Goal: Find specific page/section: Find specific page/section

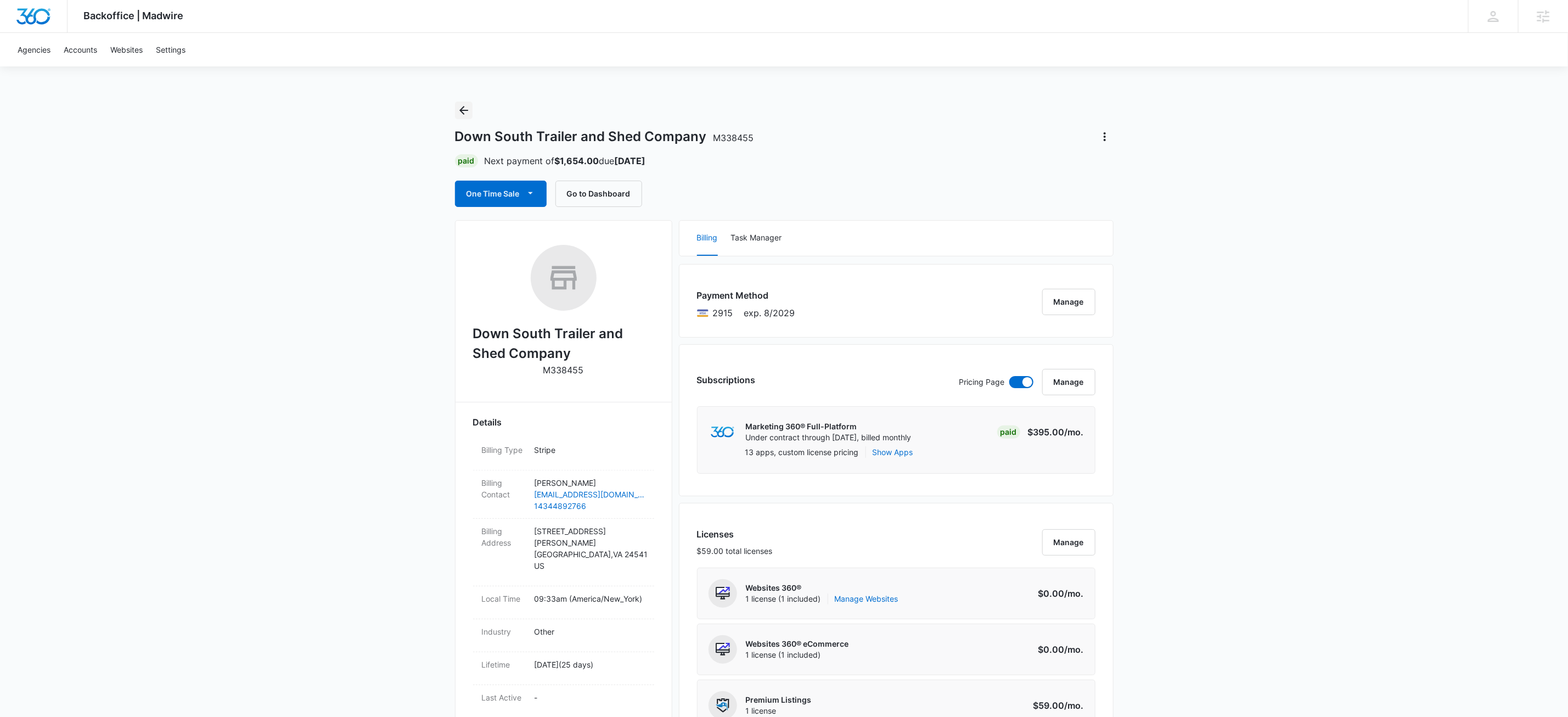
click at [462, 112] on icon "Back" at bounding box center [464, 110] width 9 height 9
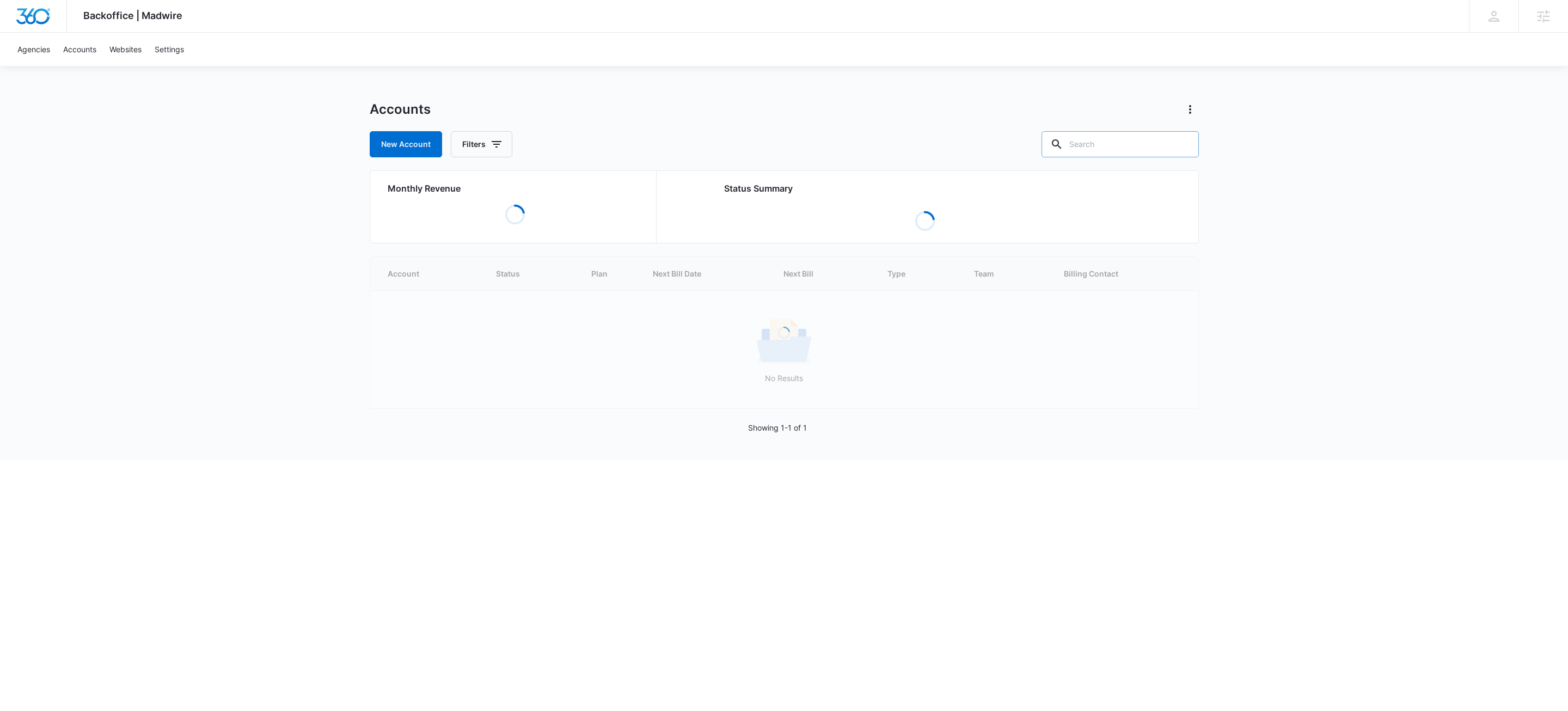
click at [1112, 141] on input "text" at bounding box center [1120, 144] width 157 height 26
paste input "M338443"
type input "M338443"
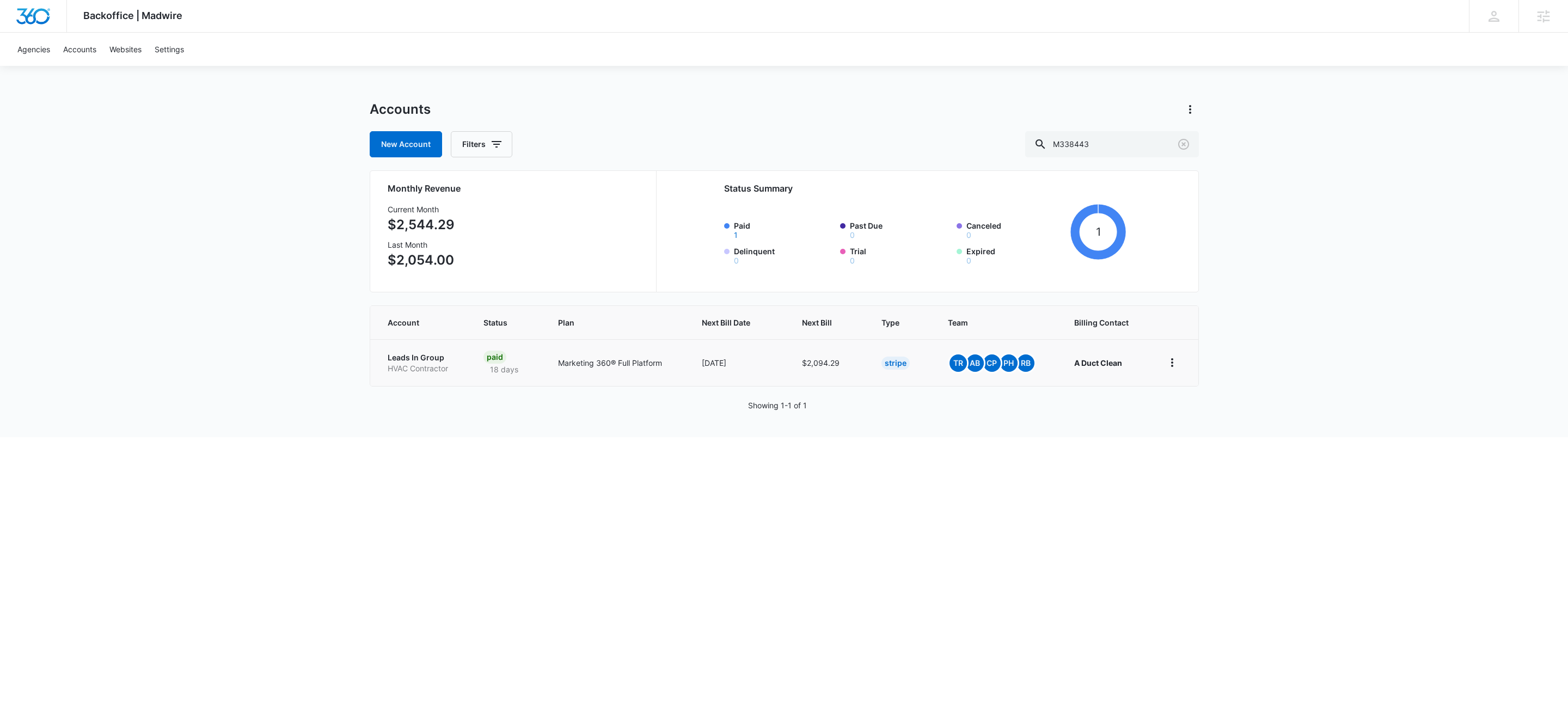
click at [447, 373] on p "HVAC Contractor" at bounding box center [422, 369] width 70 height 11
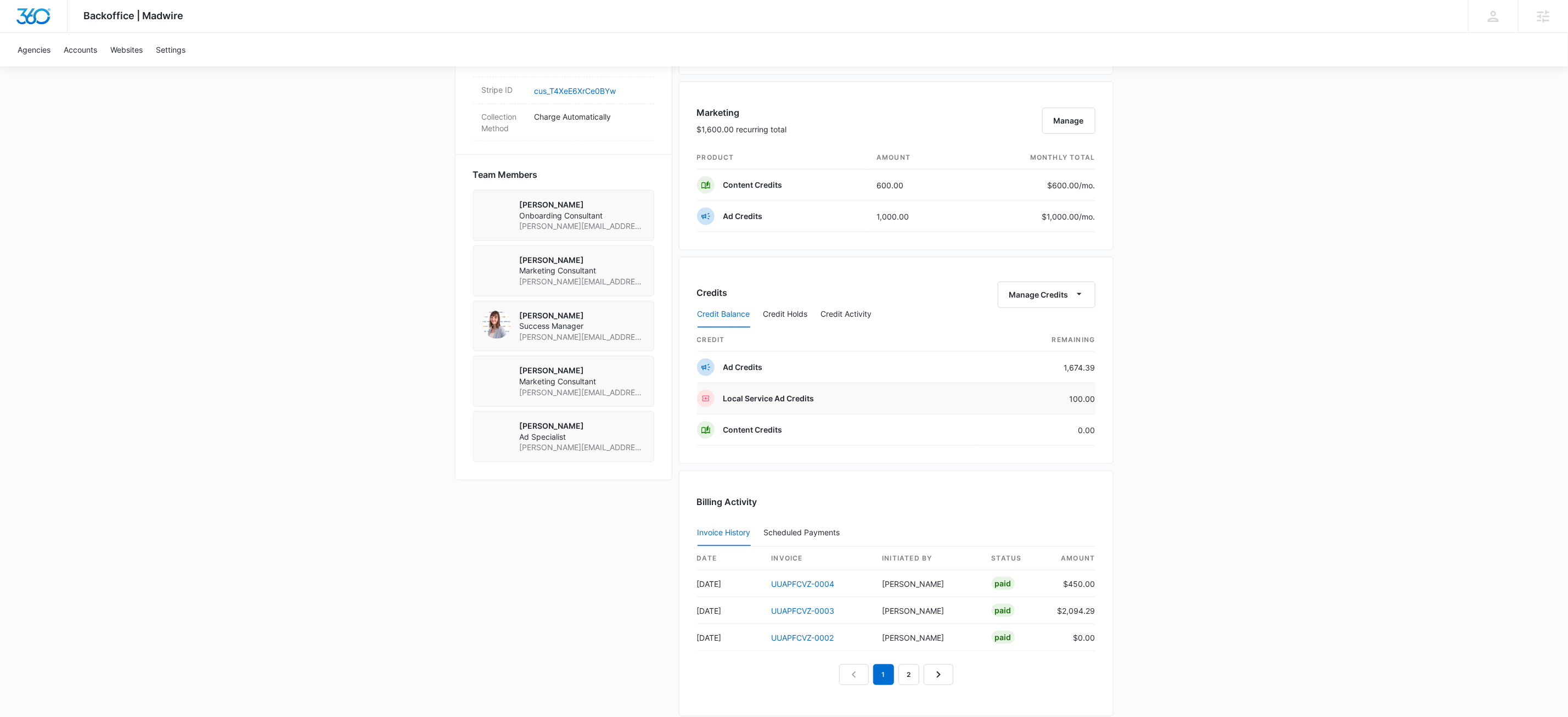
scroll to position [680, 0]
drag, startPoint x: 638, startPoint y: 358, endPoint x: 635, endPoint y: 346, distance: 12.4
click at [638, 350] on div "[PERSON_NAME] Onboarding Consultant [PERSON_NAME][EMAIL_ADDRESS][PERSON_NAME][D…" at bounding box center [563, 325] width 181 height 273
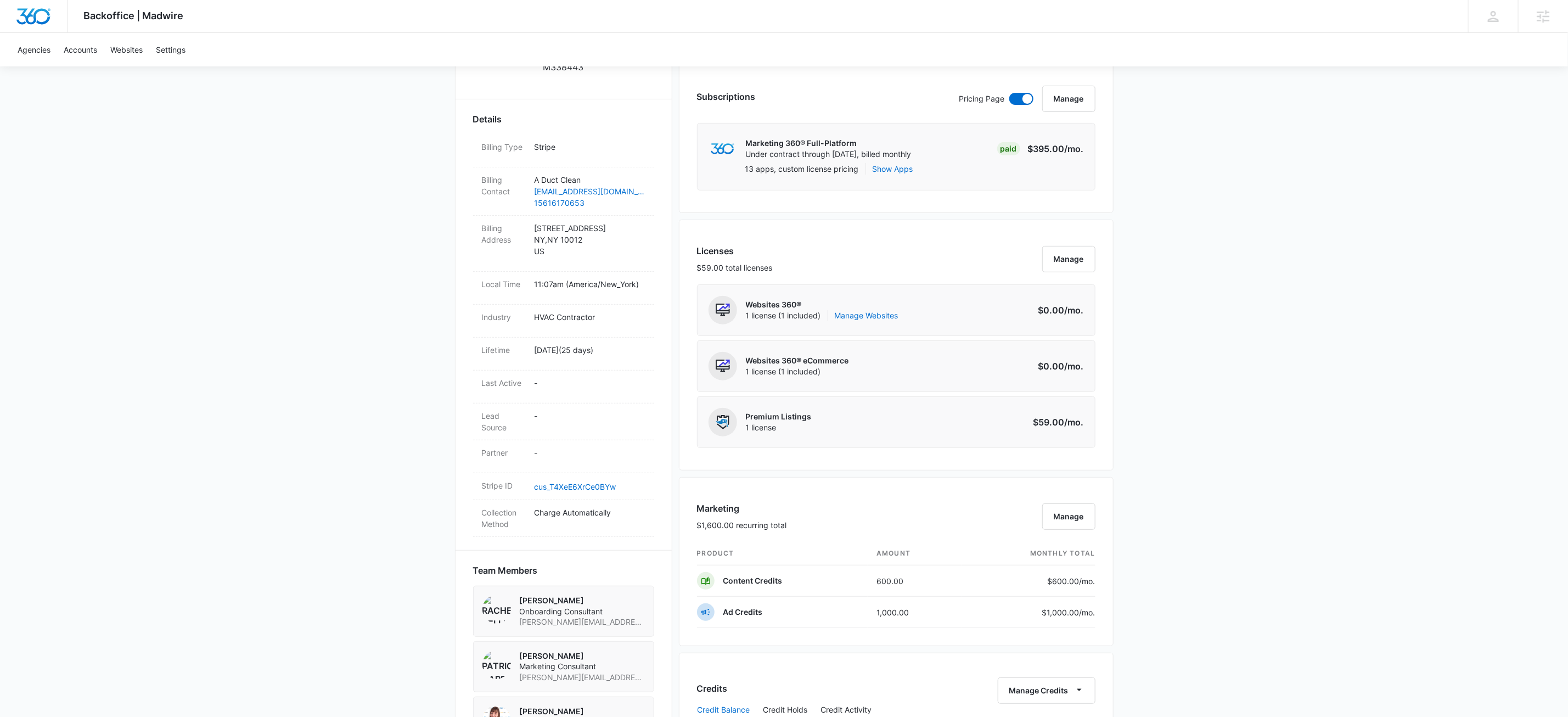
click at [415, 363] on div "Backoffice | Madwire Apps Settings KW Kait Weagraff [EMAIL_ADDRESS][PERSON_NAME…" at bounding box center [784, 587] width 1568 height 1743
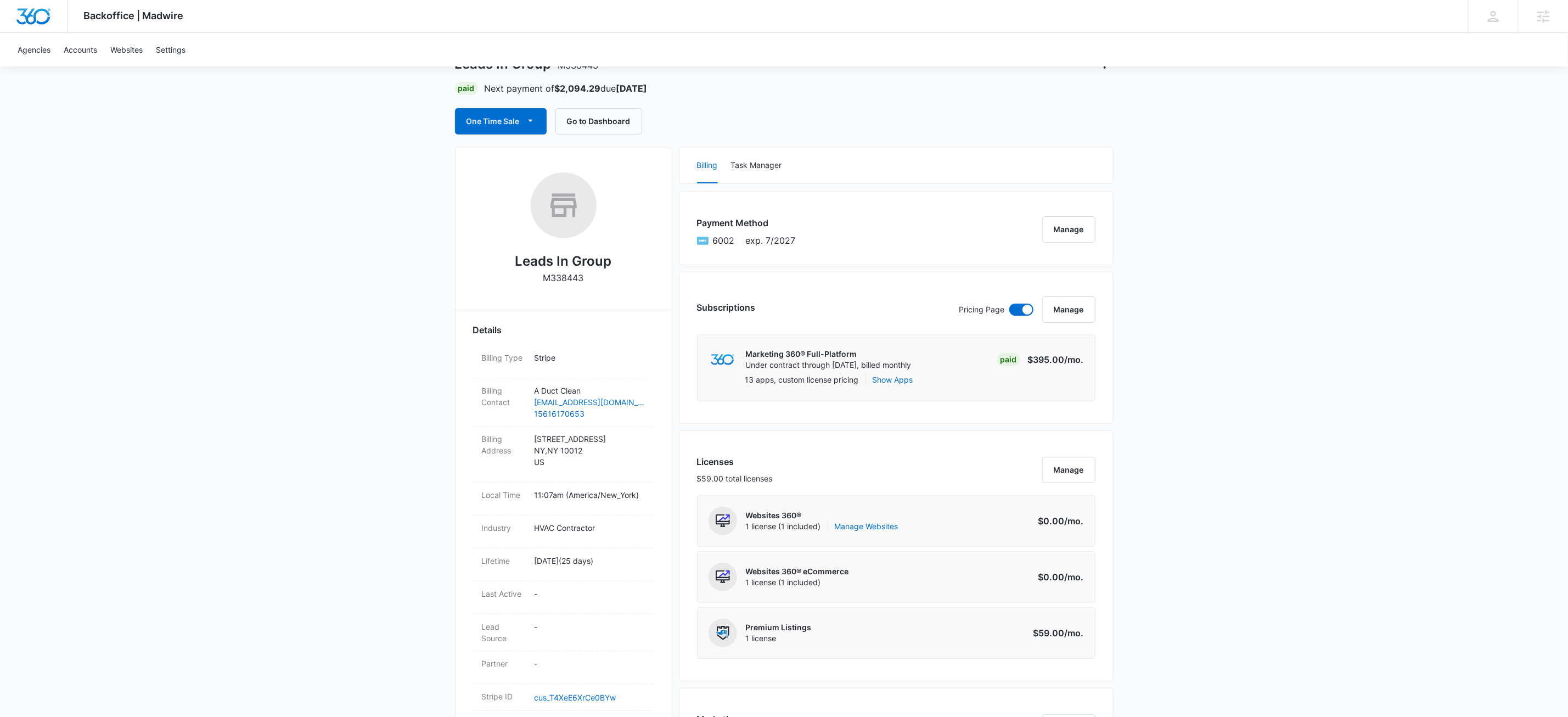
scroll to position [0, 0]
